Goal: Transaction & Acquisition: Purchase product/service

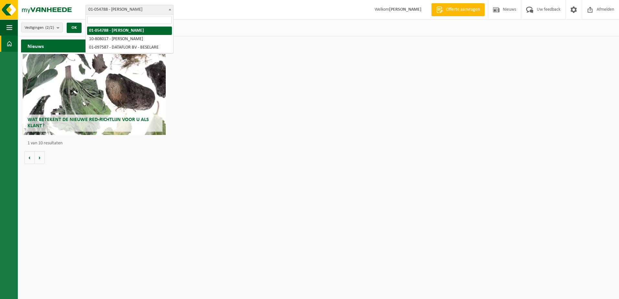
click at [170, 8] on span at bounding box center [170, 9] width 6 height 8
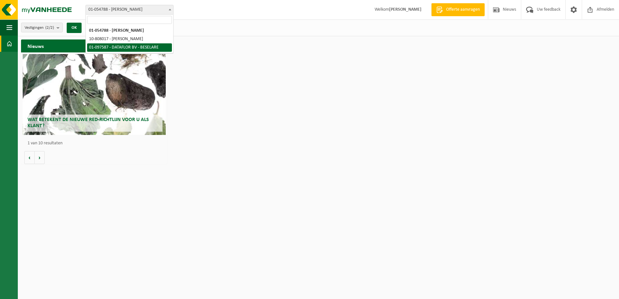
select select "95460"
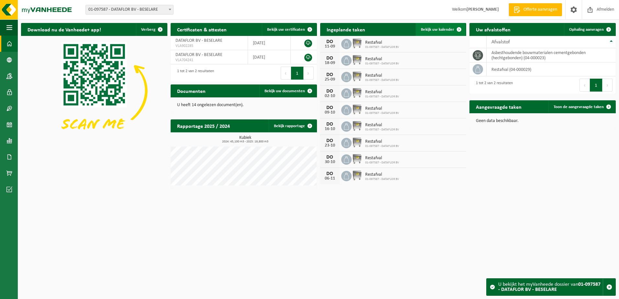
click at [440, 29] on span "Bekijk uw kalender" at bounding box center [437, 30] width 33 height 4
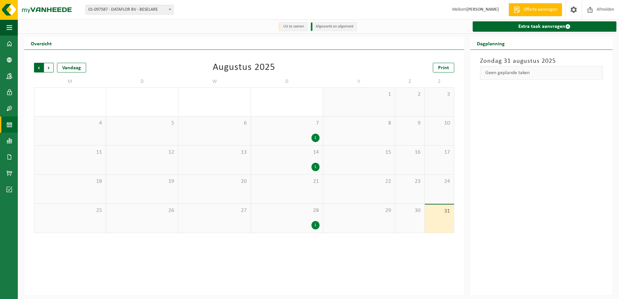
click at [52, 69] on span "Volgende" at bounding box center [49, 68] width 10 height 10
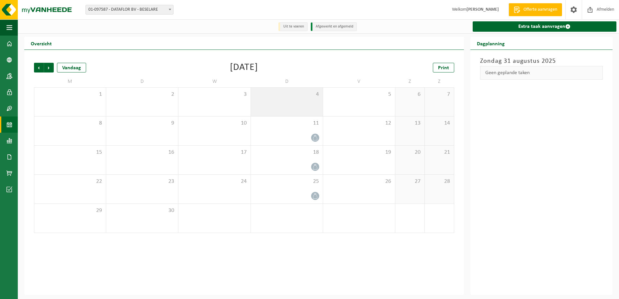
click at [314, 104] on div "4" at bounding box center [287, 102] width 72 height 28
click at [329, 27] on li "Afgewerkt en afgemeld" at bounding box center [334, 26] width 46 height 9
click at [270, 106] on div "4" at bounding box center [287, 102] width 72 height 28
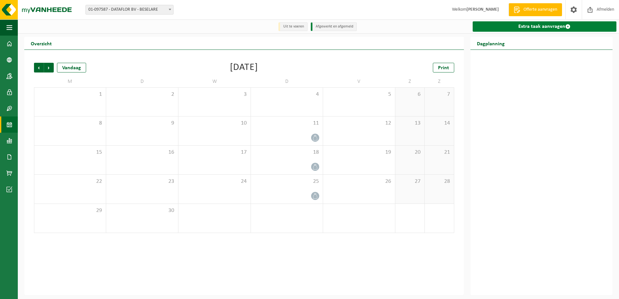
click at [536, 26] on link "Extra taak aanvragen" at bounding box center [545, 26] width 144 height 10
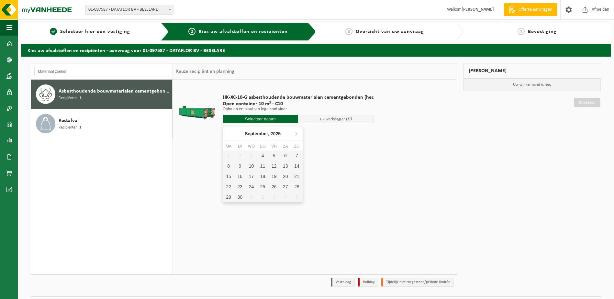
click at [243, 118] on input "text" at bounding box center [261, 119] width 76 height 8
click at [272, 158] on div "5" at bounding box center [273, 156] width 11 height 10
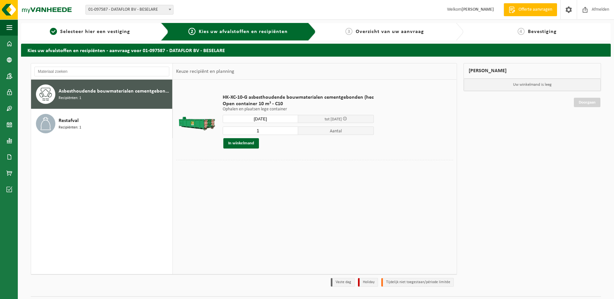
type input "Van 2025-09-05"
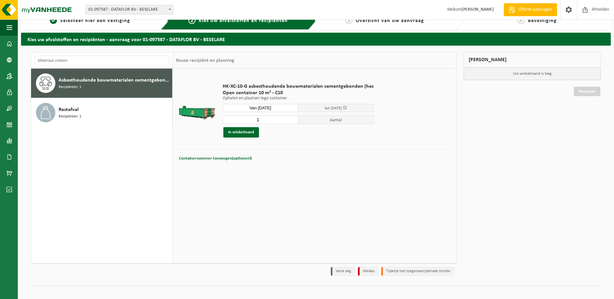
scroll to position [17, 0]
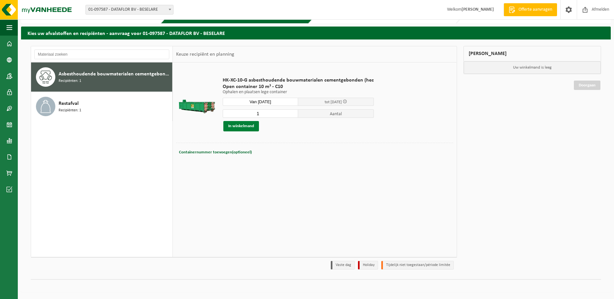
click at [229, 127] on button "In winkelmand" at bounding box center [241, 126] width 36 height 10
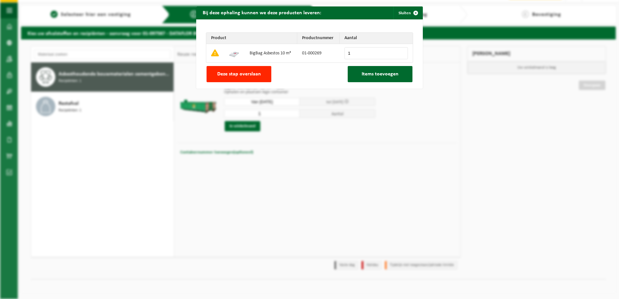
click at [232, 54] on img at bounding box center [234, 53] width 10 height 10
click at [230, 72] on span "Deze stap overslaan" at bounding box center [239, 74] width 44 height 5
type input "0"
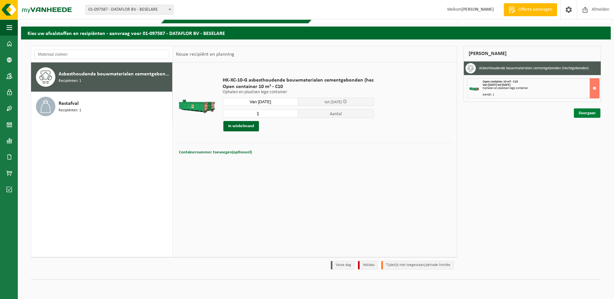
click at [586, 112] on link "Doorgaan" at bounding box center [587, 112] width 27 height 9
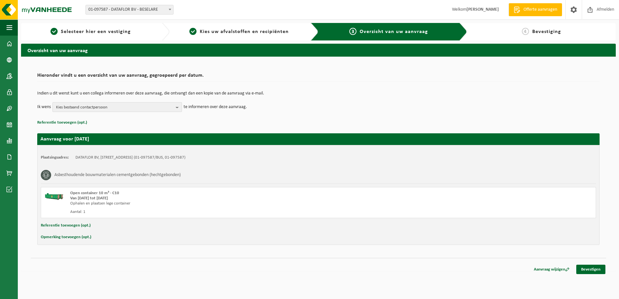
click at [176, 106] on b "button" at bounding box center [179, 107] width 6 height 9
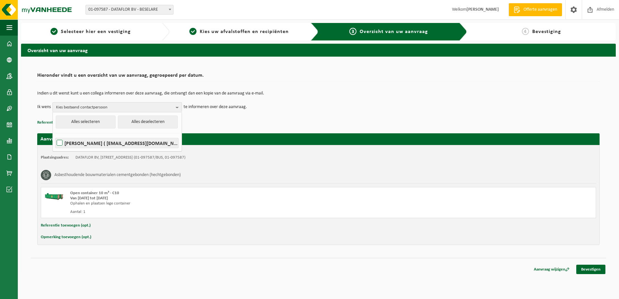
click at [73, 144] on label "[PERSON_NAME] ( [EMAIL_ADDRESS][DOMAIN_NAME] )" at bounding box center [116, 143] width 123 height 10
click at [54, 135] on input "[PERSON_NAME] ( [EMAIL_ADDRESS][DOMAIN_NAME] )" at bounding box center [54, 135] width 0 height 0
click at [91, 122] on button "Alles selecteren" at bounding box center [86, 122] width 60 height 13
click at [132, 143] on label "WOUTER DAVID ( wouer@dataflor.be )" at bounding box center [116, 143] width 123 height 10
click at [54, 135] on input "WOUTER DAVID ( wouer@dataflor.be )" at bounding box center [54, 135] width 0 height 0
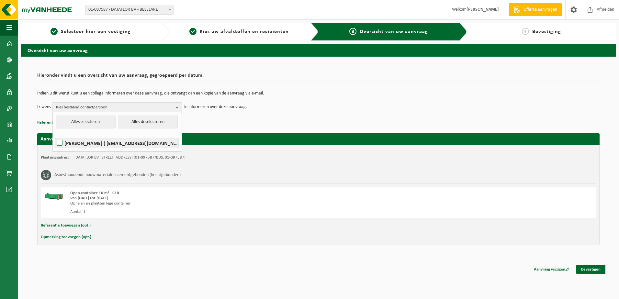
click at [62, 142] on label "WOUTER DAVID ( wouer@dataflor.be )" at bounding box center [116, 143] width 123 height 10
click at [54, 135] on input "WOUTER DAVID ( wouer@dataflor.be )" at bounding box center [54, 135] width 0 height 0
checkbox input "true"
click at [597, 270] on link "Bevestigen" at bounding box center [590, 269] width 29 height 9
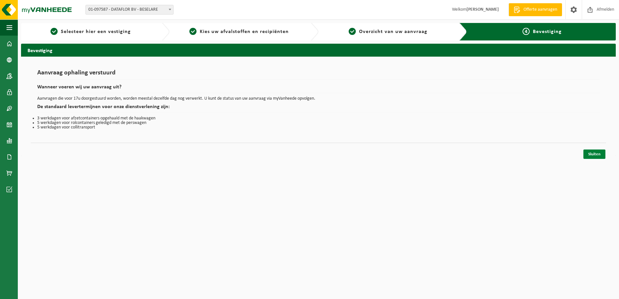
click at [588, 154] on link "Sluiten" at bounding box center [595, 154] width 22 height 9
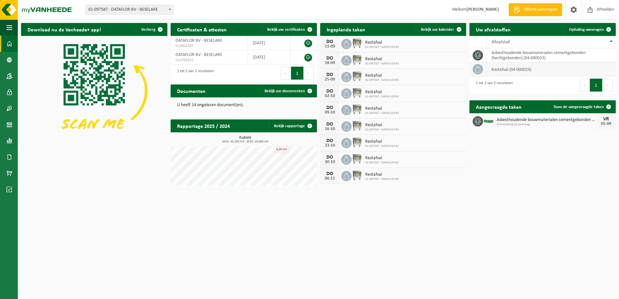
click at [476, 69] on icon at bounding box center [478, 69] width 6 height 6
click at [525, 68] on td "restafval (04-000029)" at bounding box center [551, 69] width 129 height 14
click at [474, 71] on span at bounding box center [478, 69] width 10 height 10
click at [598, 29] on span "Ophaling aanvragen" at bounding box center [586, 30] width 35 height 4
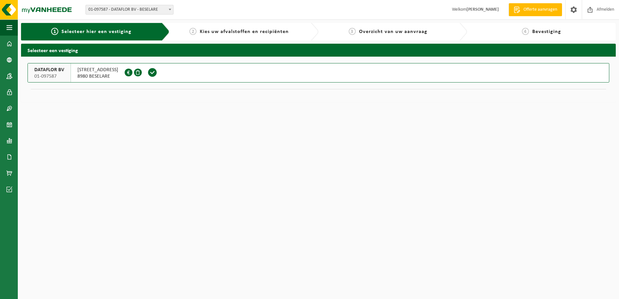
click at [152, 72] on span at bounding box center [153, 73] width 10 height 10
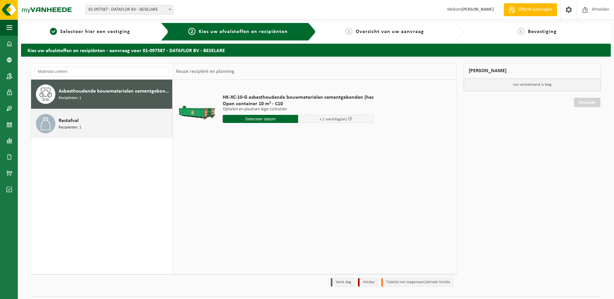
click at [99, 126] on div "Restafval Recipiënten: 1" at bounding box center [115, 123] width 112 height 19
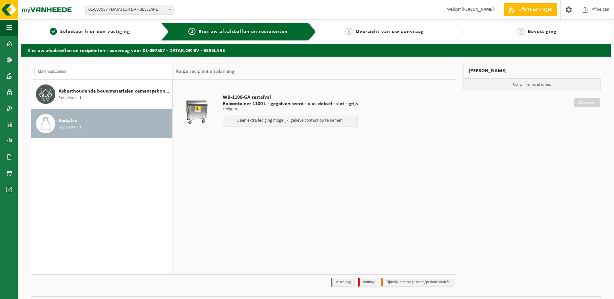
click at [265, 106] on span "Rolcontainer 1100 L - gegalvaniseerd - vlak deksel - slot - grijs" at bounding box center [290, 104] width 135 height 6
